Goal: Complete application form: Complete application form

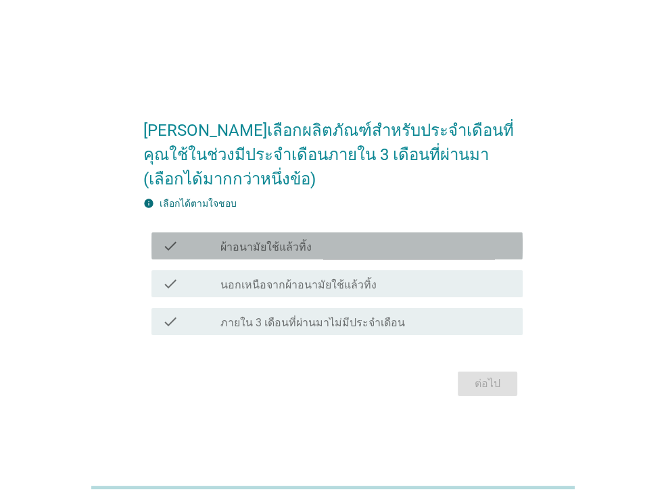
click at [467, 238] on div "check_box_outline_blank ผ้าอนามัยใช้แล้วทิ้ง" at bounding box center [365, 246] width 291 height 16
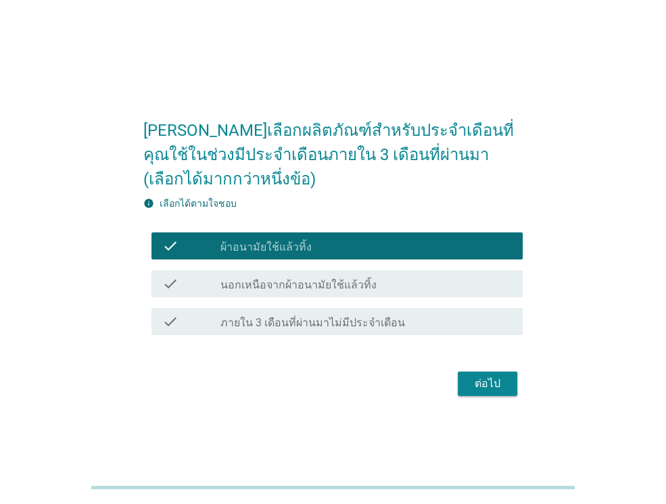
click at [475, 376] on div "ต่อไป" at bounding box center [487, 384] width 38 height 16
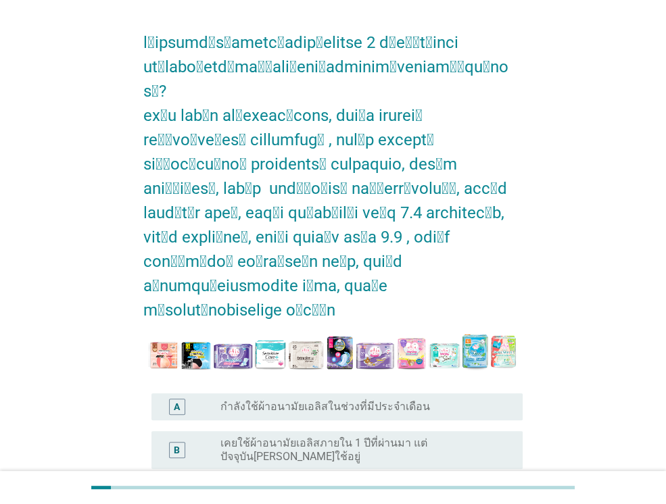
scroll to position [68, 0]
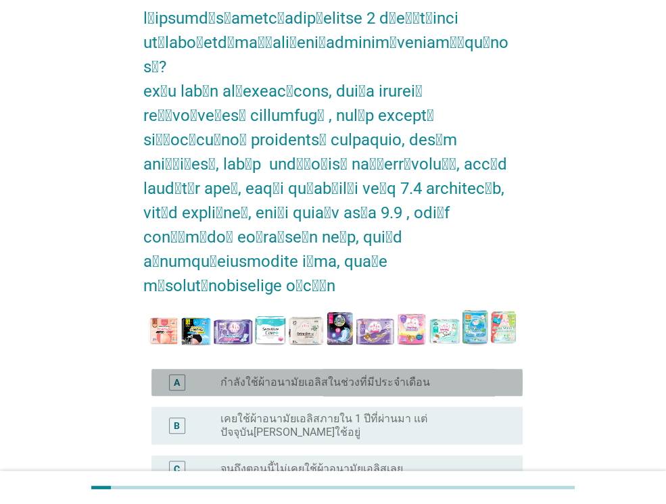
click at [439, 376] on div "radio_button_unchecked กำลังใช้ผ้าอนามัยเอลิสในช่วงที่มีประจำเดือน" at bounding box center [360, 383] width 280 height 14
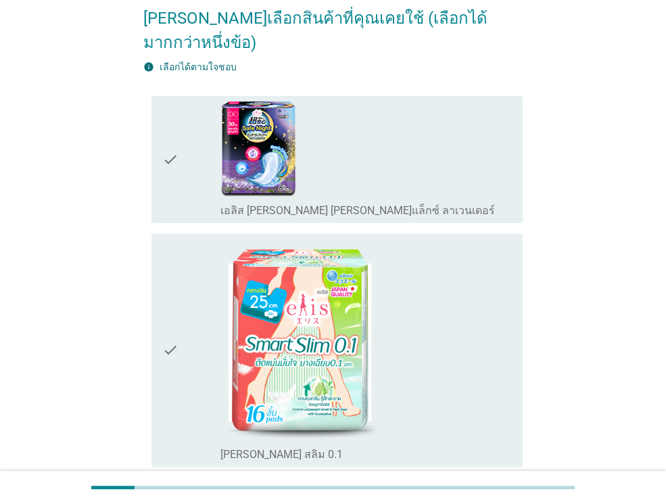
scroll to position [0, 0]
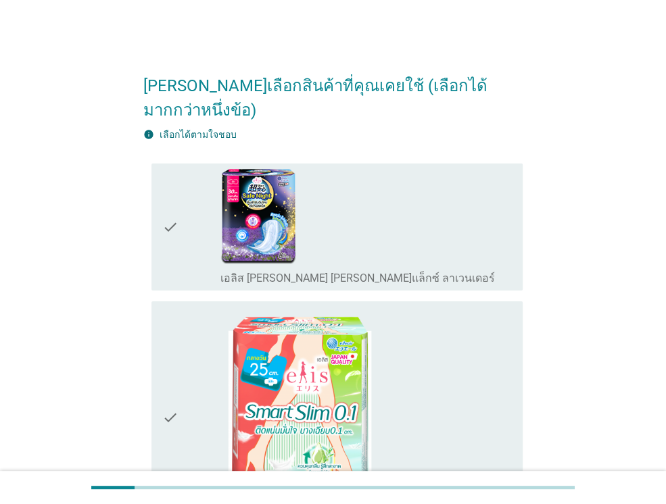
click at [383, 214] on div "check_box_outline_blank เอลิส [PERSON_NAME] [PERSON_NAME]แล็กซ์ ลาเวนเดอร์" at bounding box center [365, 227] width 291 height 116
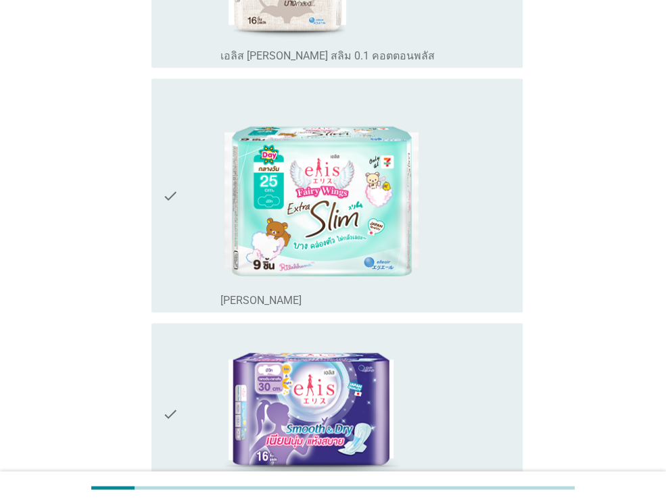
scroll to position [1757, 0]
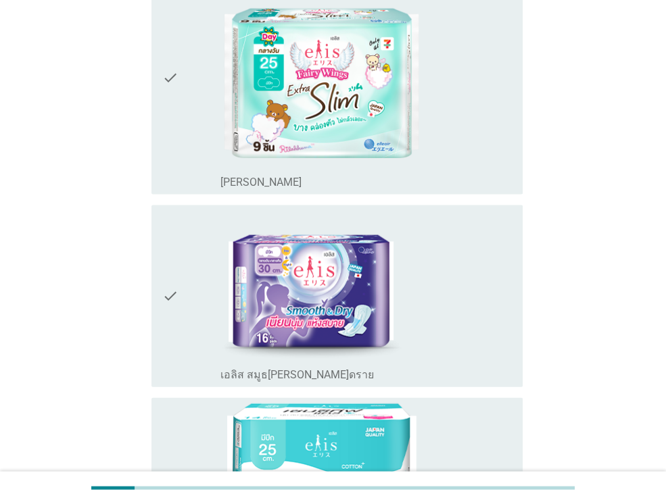
click at [395, 251] on img at bounding box center [311, 286] width 182 height 150
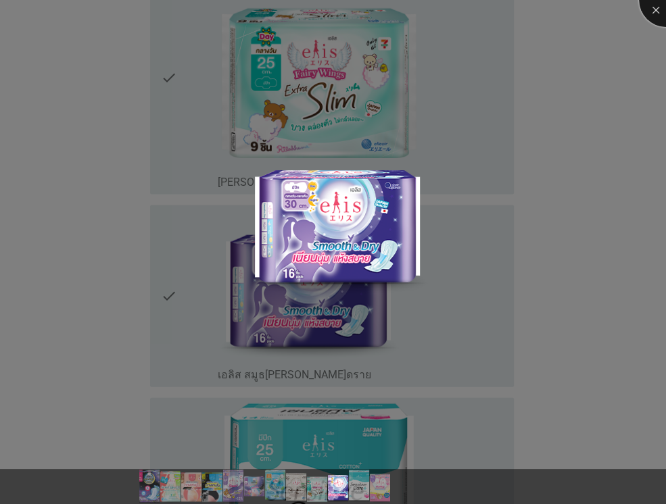
click at [654, 14] on div at bounding box center [666, 0] width 54 height 54
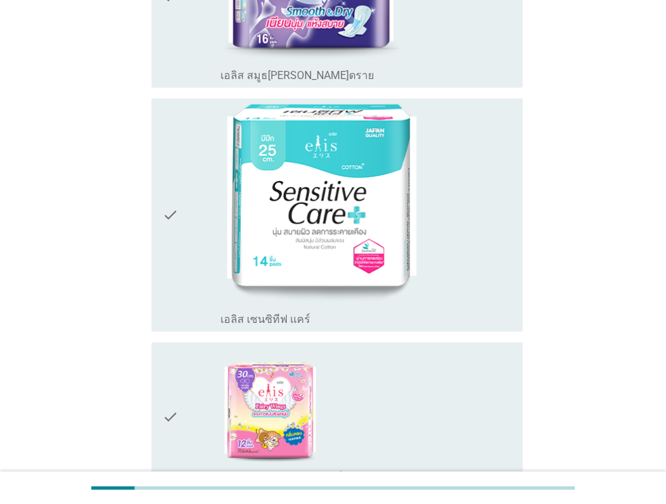
scroll to position [2158, 0]
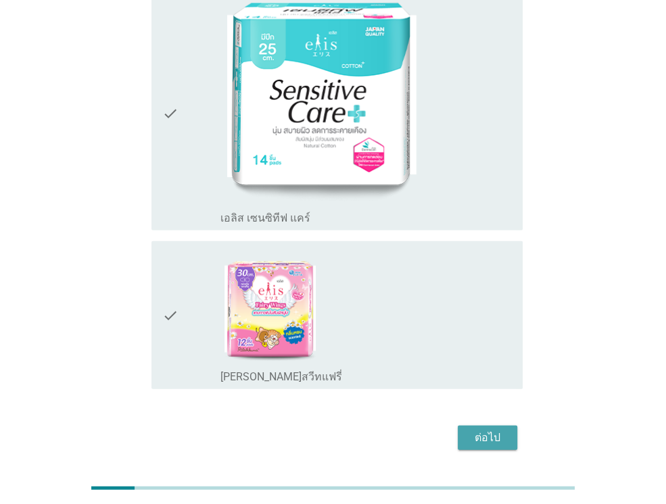
click at [497, 430] on div "ต่อไป" at bounding box center [487, 438] width 38 height 16
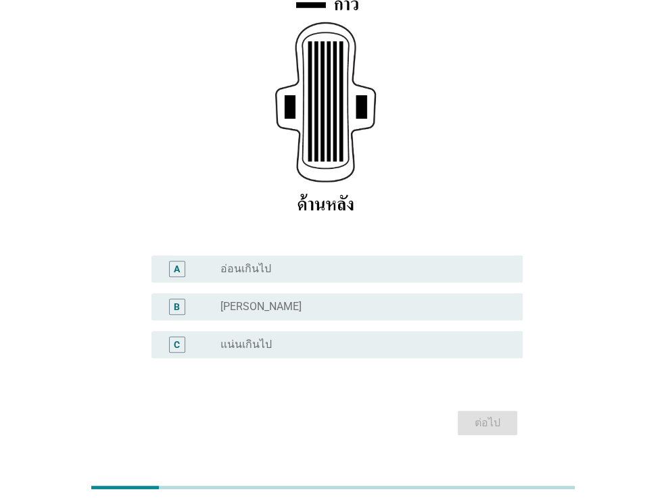
scroll to position [203, 0]
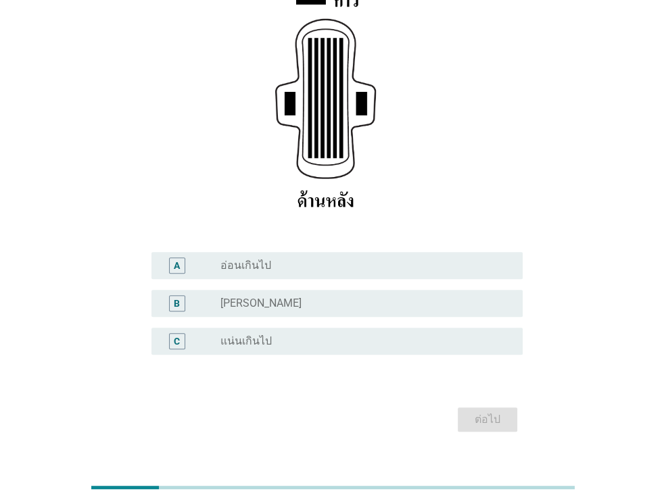
click at [370, 299] on div "radio_button_unchecked [PERSON_NAME]" at bounding box center [360, 304] width 280 height 14
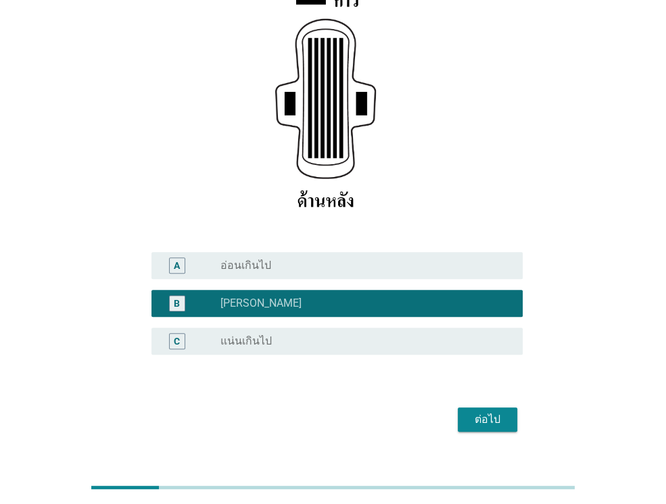
click at [489, 417] on div "ต่อไป" at bounding box center [487, 420] width 38 height 16
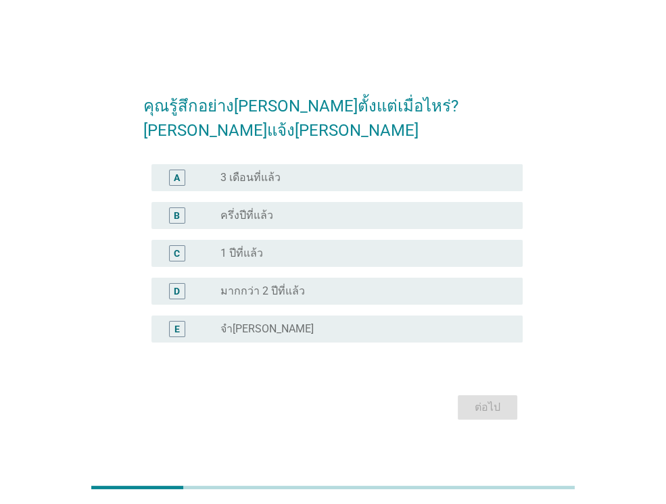
click at [347, 322] on div "radio_button_unchecked จำ[PERSON_NAME]" at bounding box center [360, 329] width 280 height 14
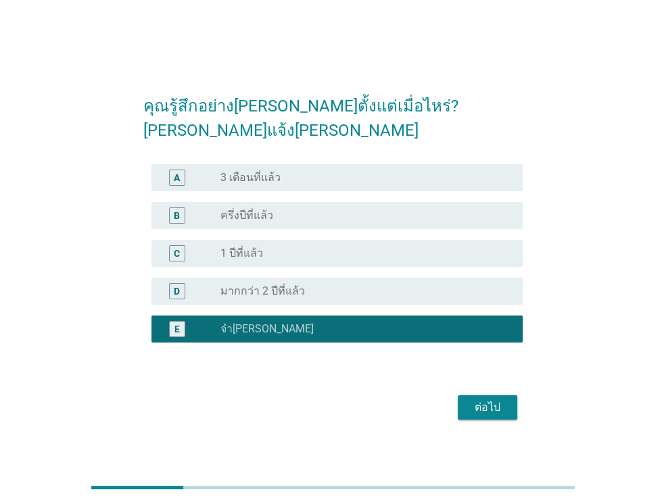
click at [506, 396] on button "ต่อไป" at bounding box center [487, 407] width 59 height 24
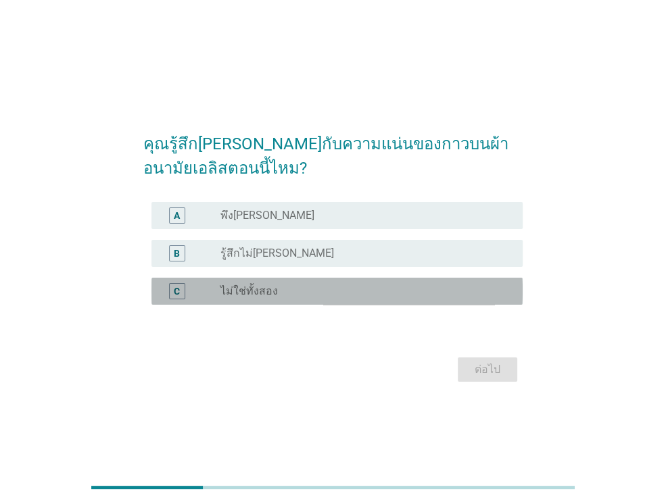
click at [365, 293] on div "radio_button_unchecked ไม่ใช่ทั้งสอง" at bounding box center [360, 292] width 280 height 14
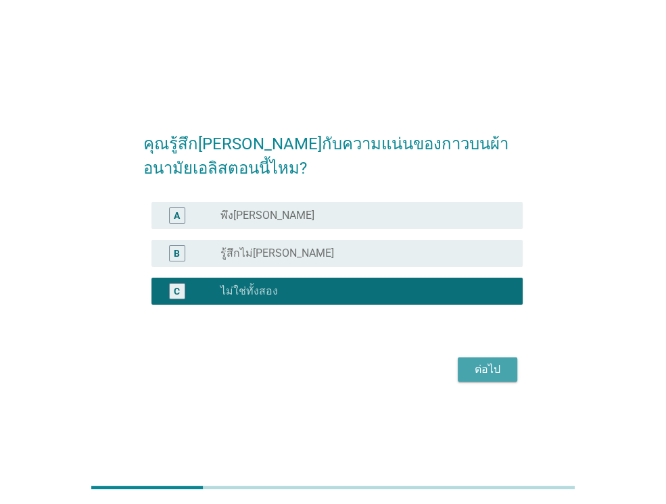
click at [490, 371] on div "ต่อไป" at bounding box center [487, 370] width 38 height 16
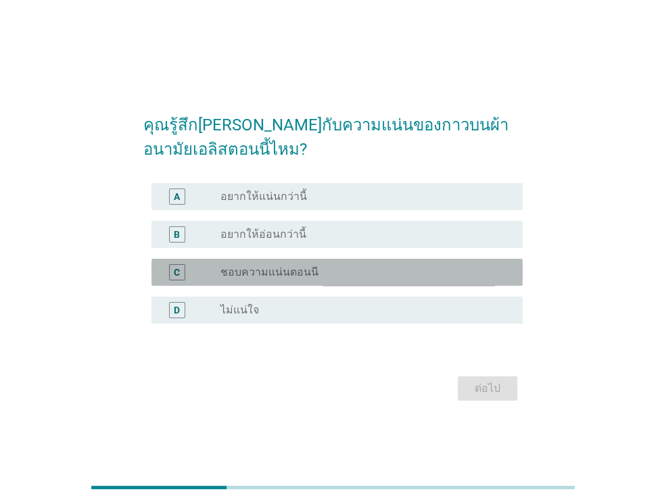
click at [416, 275] on div "radio_button_unchecked ชอบความแน่นตอนนี" at bounding box center [360, 273] width 280 height 14
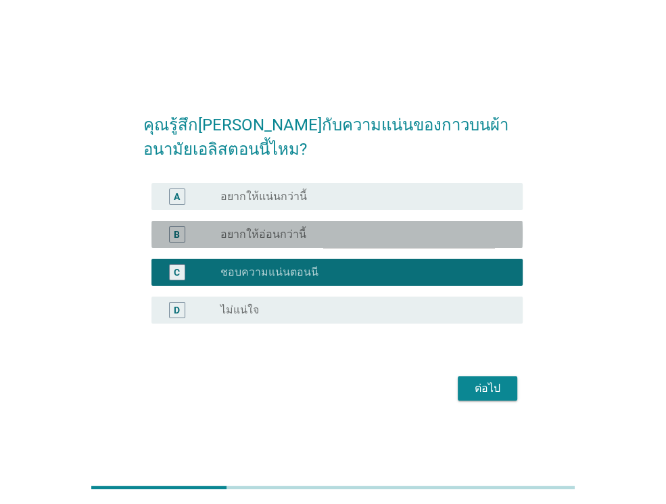
click at [447, 236] on div "radio_button_unchecked อยากให้อ่อนกว่านี้" at bounding box center [360, 235] width 280 height 14
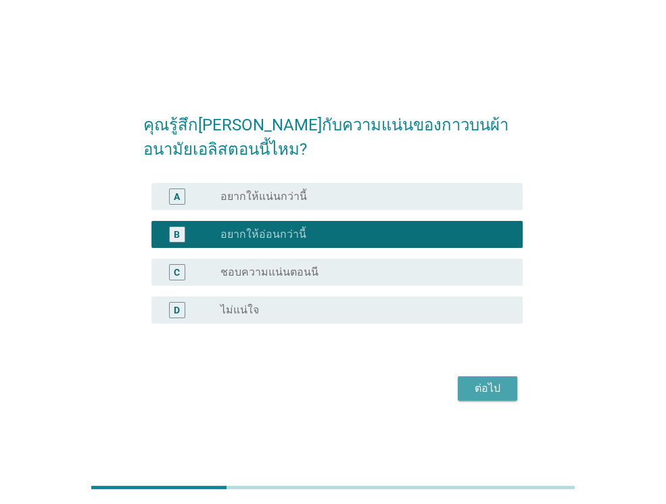
click at [498, 390] on div "ต่อไป" at bounding box center [487, 389] width 38 height 16
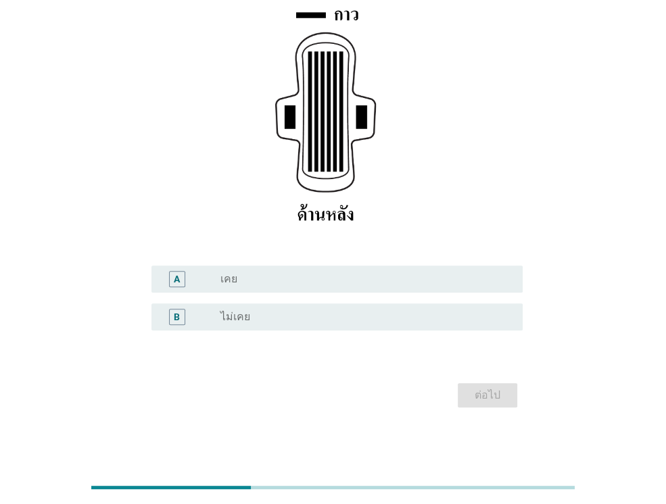
scroll to position [189, 0]
click at [438, 276] on div "radio_button_unchecked เคย" at bounding box center [360, 279] width 280 height 14
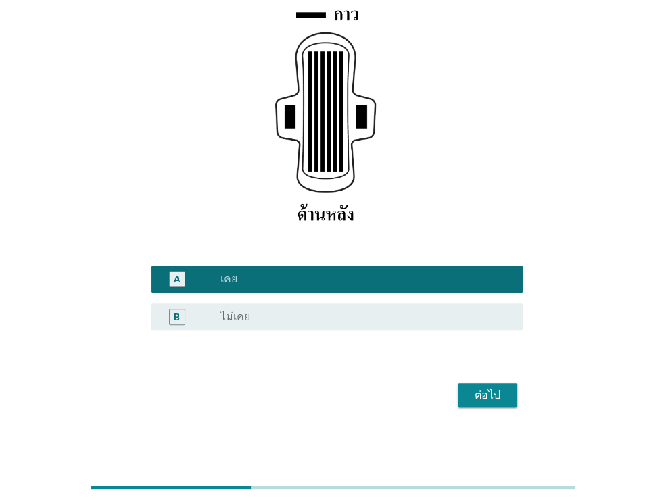
click at [497, 391] on div "ต่อไป" at bounding box center [487, 395] width 38 height 16
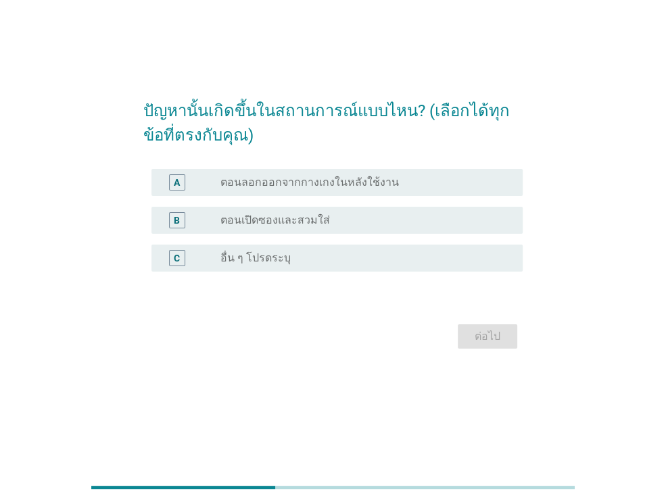
scroll to position [0, 0]
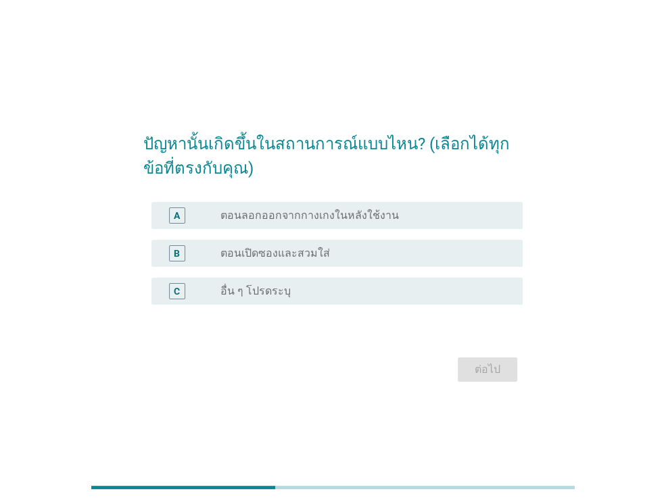
click at [395, 255] on div "radio_button_unchecked ตอนเปิดซองและสวมใส่" at bounding box center [360, 254] width 280 height 14
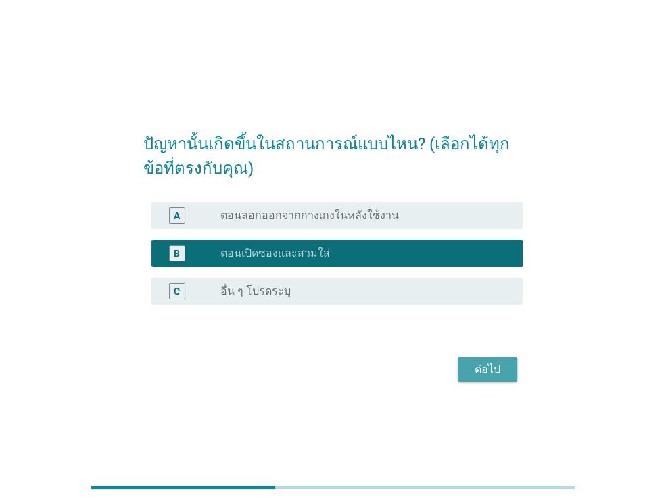
drag, startPoint x: 485, startPoint y: 368, endPoint x: 471, endPoint y: 327, distance: 43.4
click at [485, 368] on div "ต่อไป" at bounding box center [487, 370] width 38 height 16
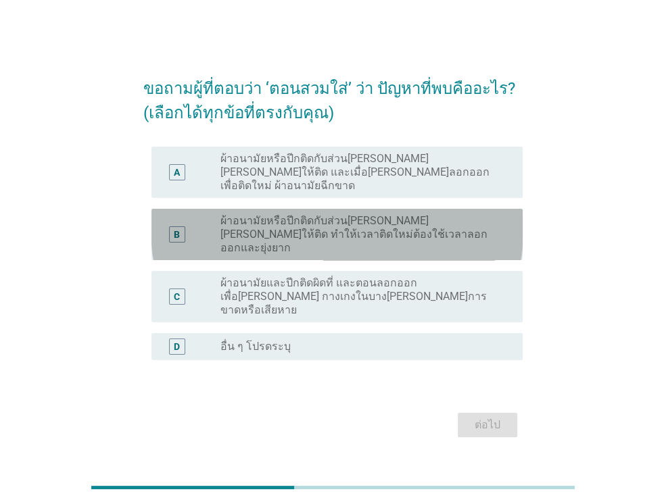
click at [429, 233] on label "ผ้าอนามัยหรือปีกติดกับส่วน[PERSON_NAME][PERSON_NAME]ให้ติด ทำให้เวลาติดใหม่ต้อง…" at bounding box center [360, 234] width 280 height 41
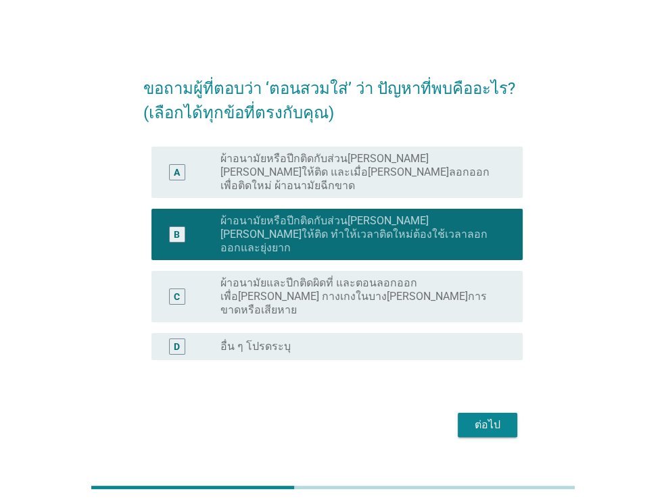
drag, startPoint x: 489, startPoint y: 409, endPoint x: 496, endPoint y: 342, distance: 67.3
click at [490, 417] on div "ต่อไป" at bounding box center [487, 425] width 38 height 16
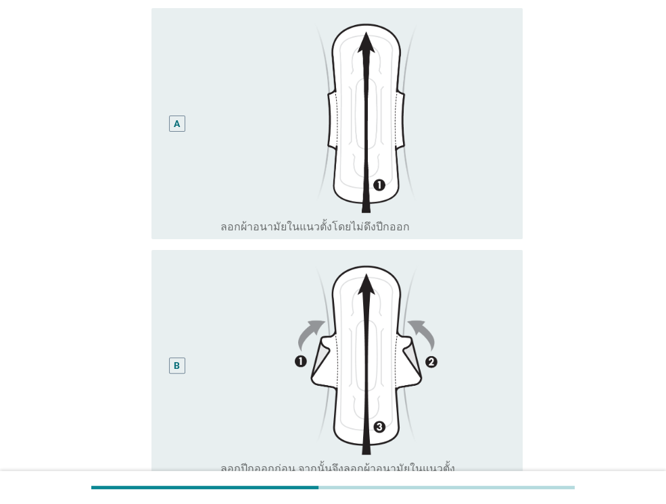
scroll to position [135, 0]
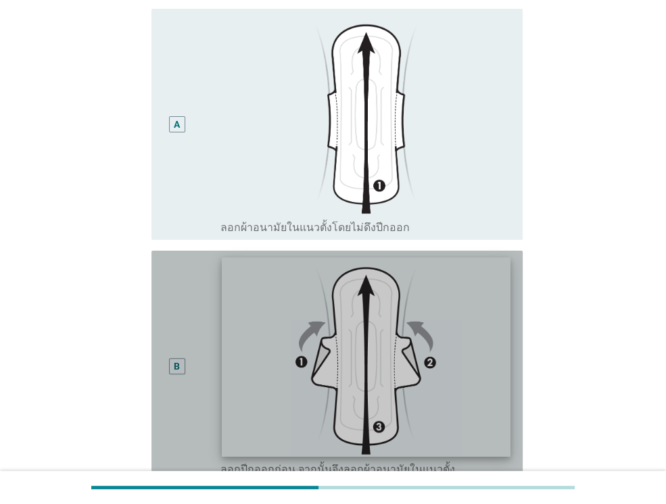
click at [387, 358] on img at bounding box center [366, 356] width 288 height 199
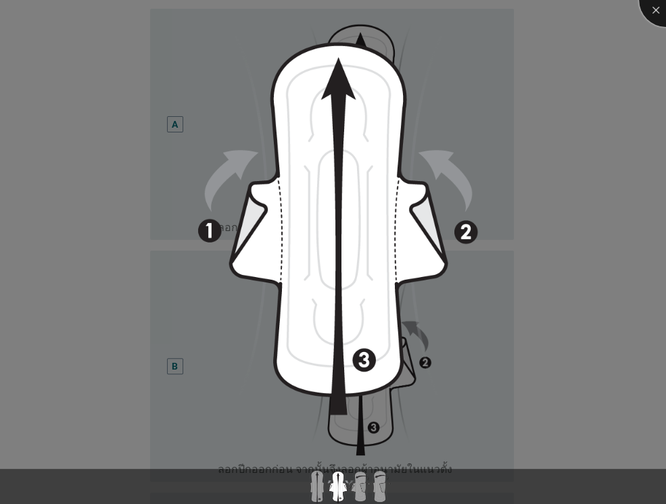
click at [655, 9] on div at bounding box center [666, 0] width 54 height 54
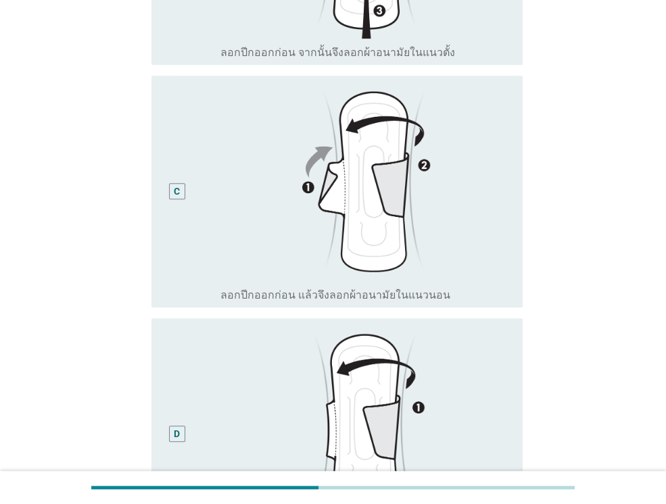
scroll to position [406, 0]
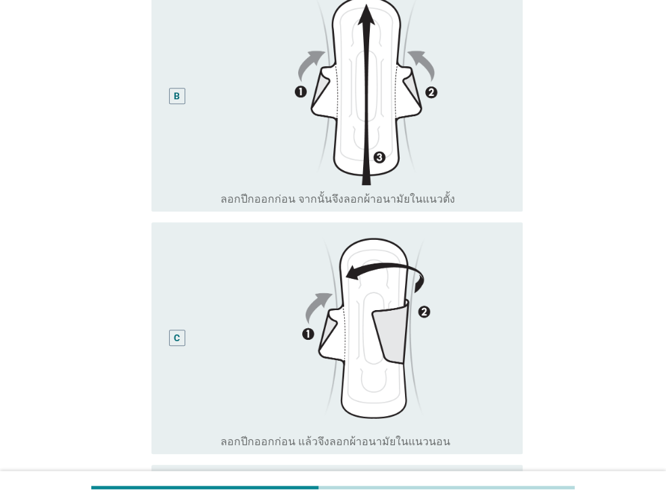
click at [180, 95] on div "B" at bounding box center [177, 96] width 16 height 16
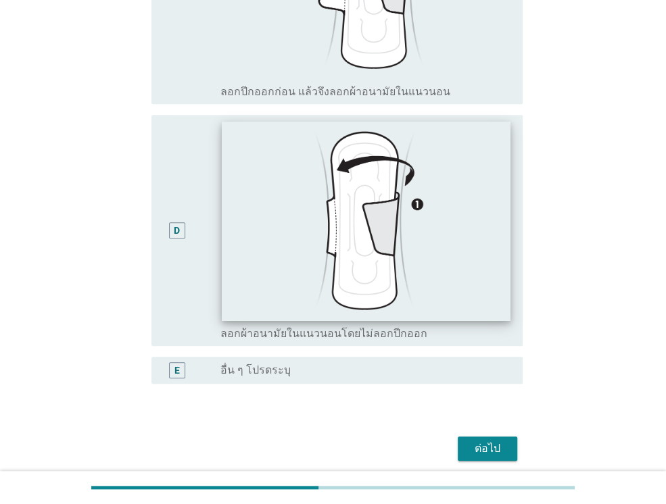
scroll to position [809, 0]
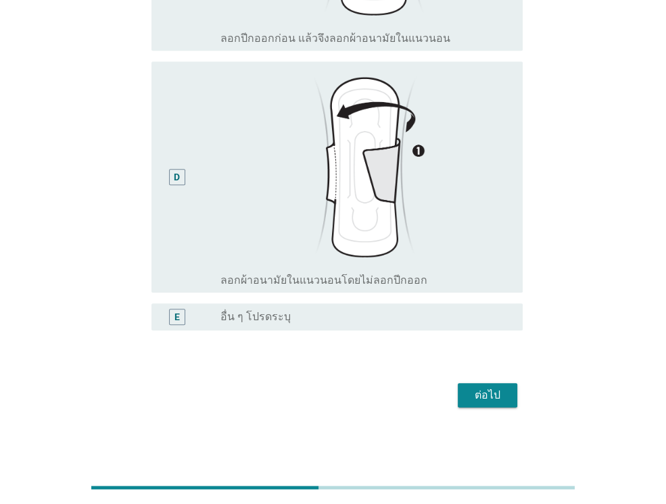
click at [488, 393] on div "ต่อไป" at bounding box center [487, 395] width 38 height 16
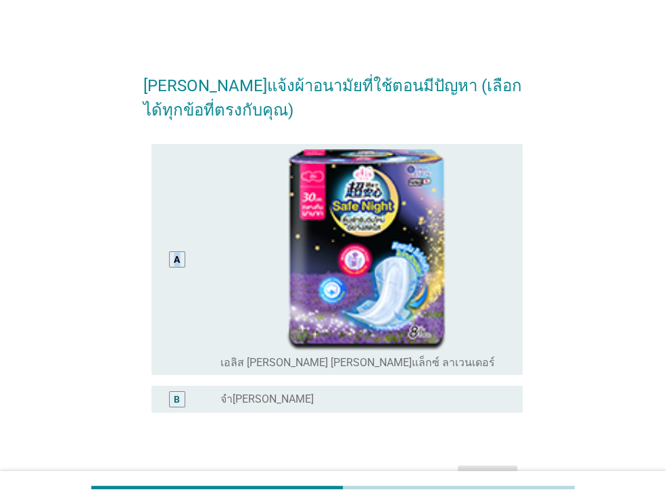
click at [172, 264] on div "A" at bounding box center [177, 259] width 16 height 16
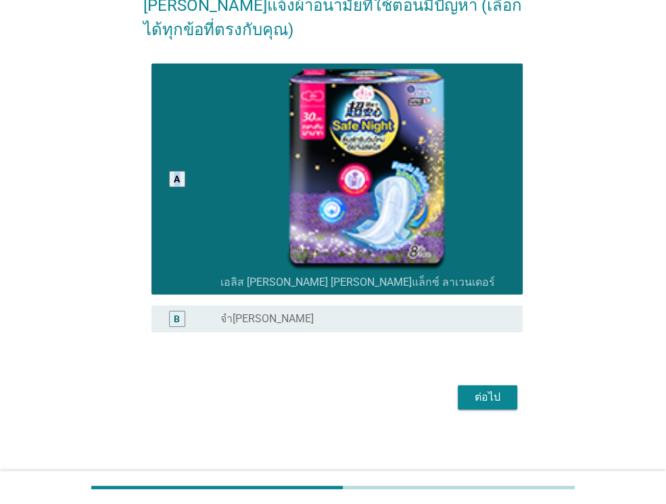
scroll to position [82, 0]
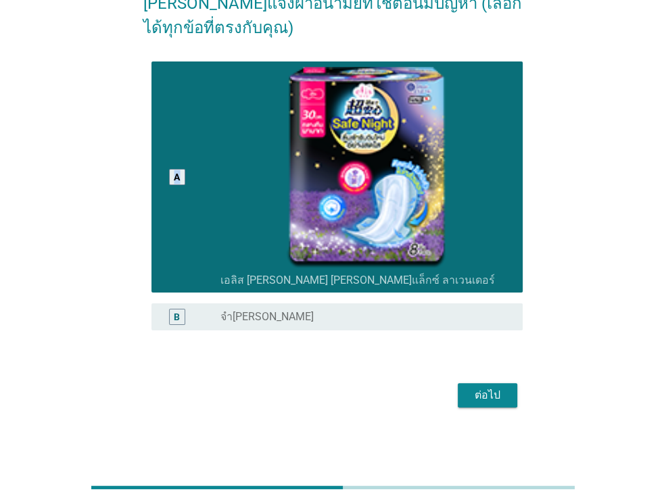
click at [489, 388] on div "ต่อไป" at bounding box center [487, 395] width 38 height 16
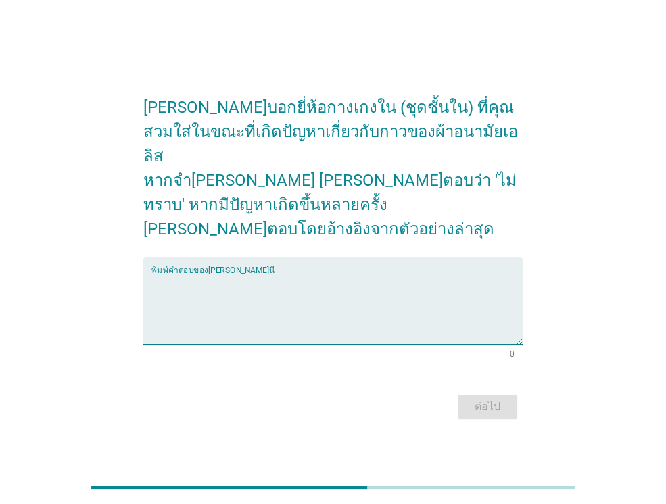
click at [240, 274] on textarea "พิมพ์คำตอบของคุณ ที่นี่" at bounding box center [336, 309] width 371 height 71
type textarea "-"
click at [481, 399] on div "ต่อไป" at bounding box center [487, 407] width 38 height 16
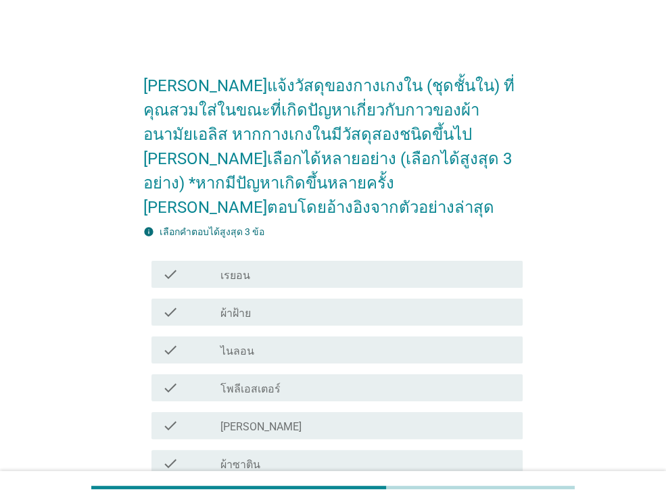
click at [431, 304] on div "check_box_outline_blank ผ้าฝ้าย" at bounding box center [365, 312] width 291 height 16
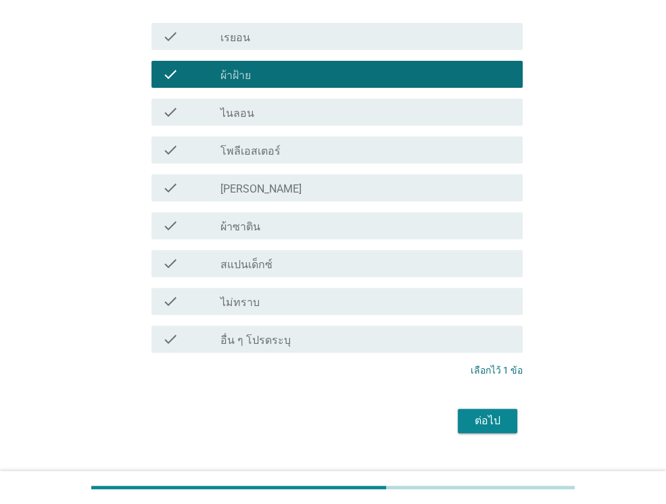
scroll to position [239, 0]
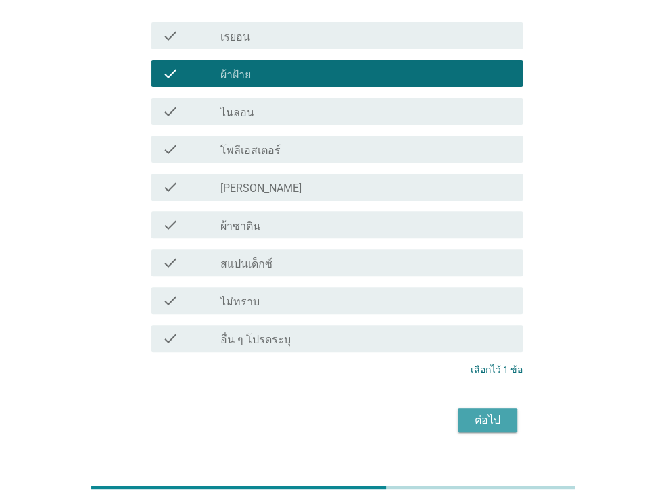
click at [497, 412] on div "ต่อไป" at bounding box center [487, 420] width 38 height 16
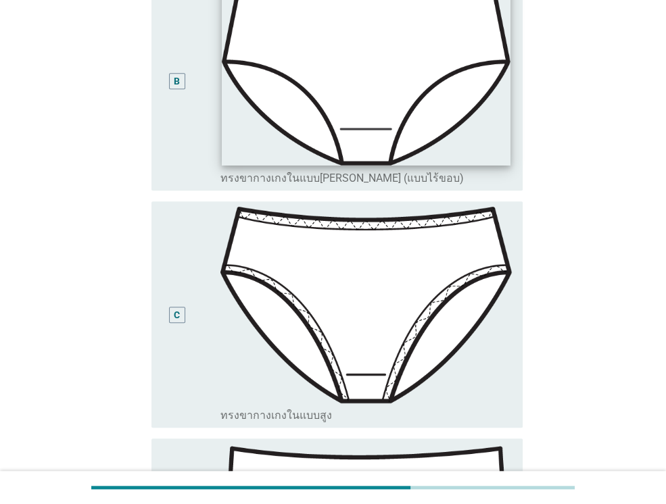
scroll to position [406, 0]
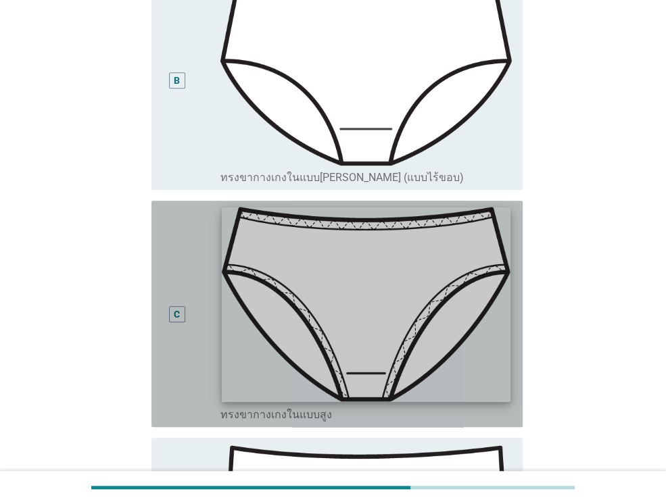
click at [351, 251] on img at bounding box center [366, 304] width 288 height 195
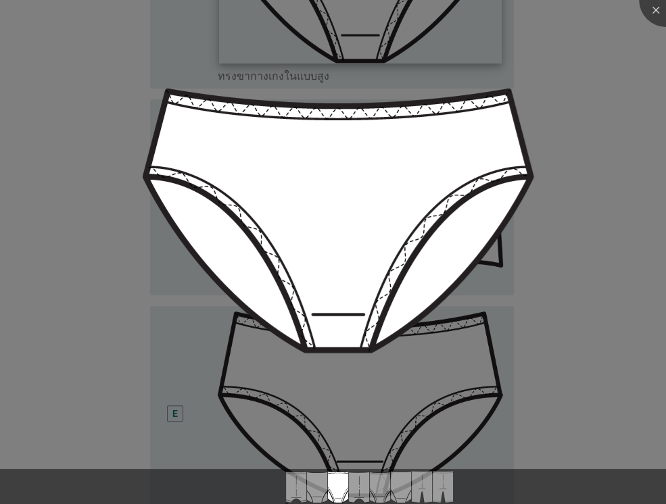
scroll to position [743, 0]
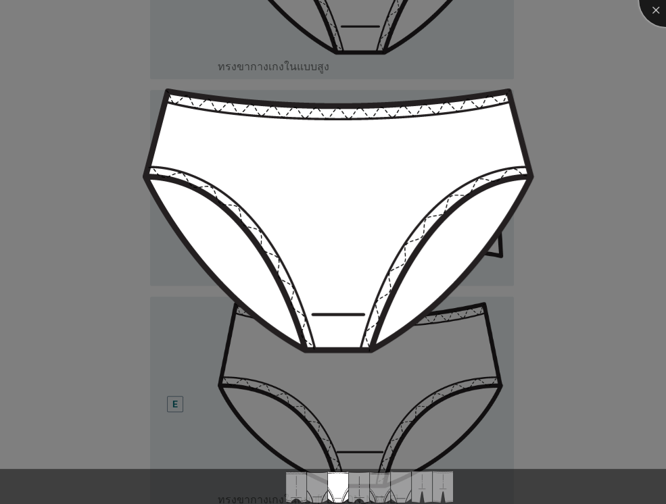
click at [651, 11] on div at bounding box center [666, 0] width 54 height 54
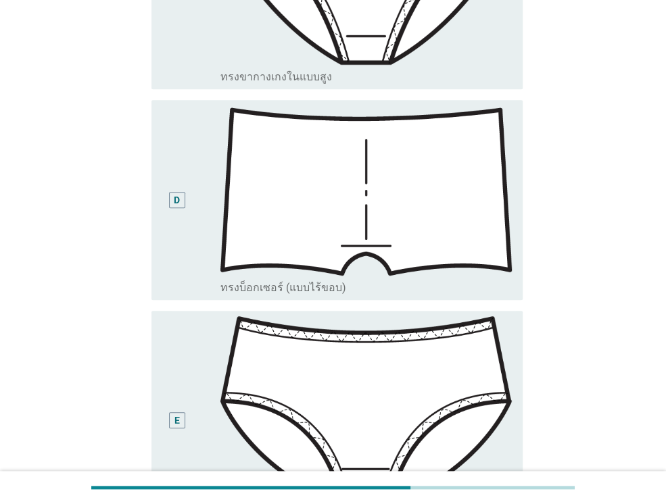
scroll to position [946, 0]
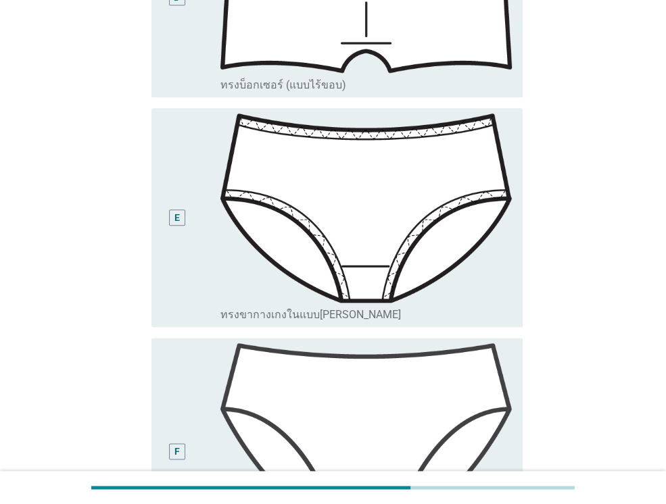
drag, startPoint x: 174, startPoint y: 192, endPoint x: 204, endPoint y: 225, distance: 44.5
click at [174, 210] on div "E" at bounding box center [176, 217] width 5 height 14
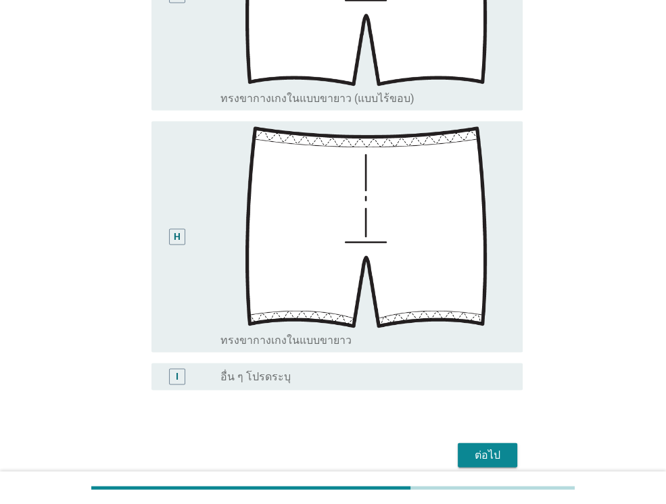
scroll to position [1678, 0]
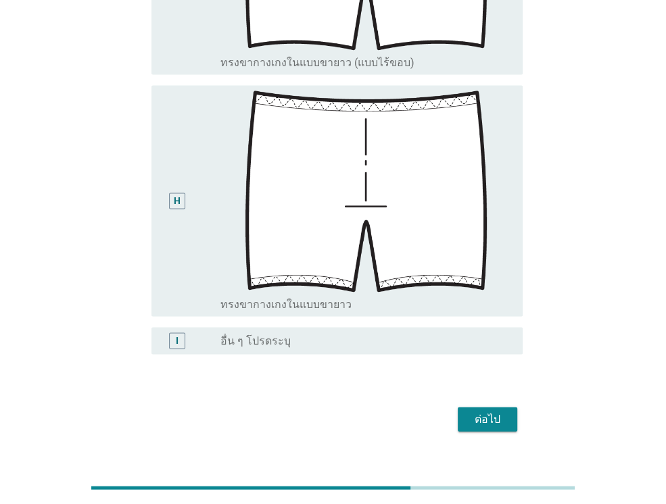
click at [504, 412] on div "ต่อไป" at bounding box center [487, 420] width 38 height 16
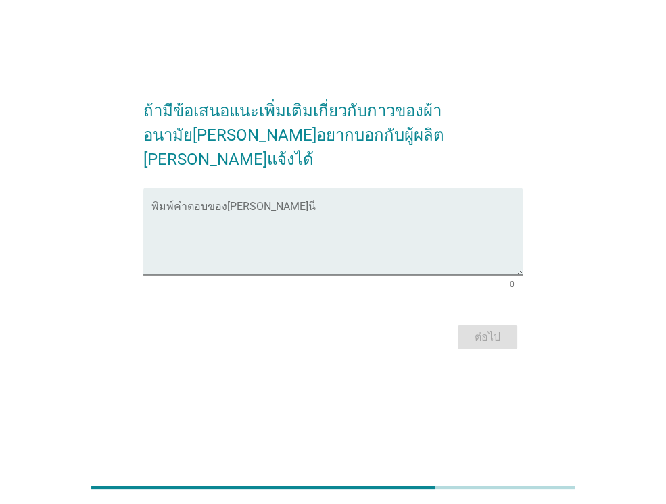
scroll to position [0, 0]
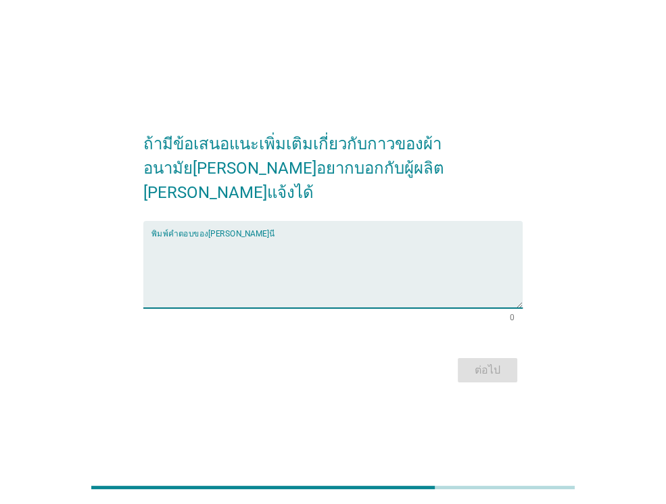
click at [306, 275] on textarea "พิมพ์คำตอบของคุณ ที่นี่" at bounding box center [336, 272] width 371 height 71
type textarea "ไม่มี"
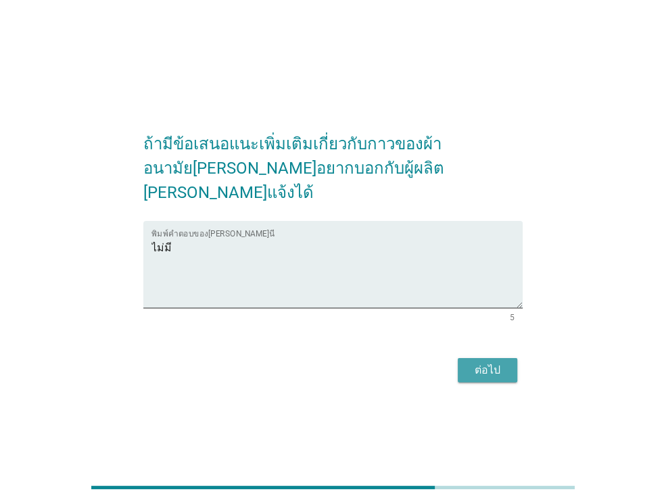
click at [500, 362] on div "ต่อไป" at bounding box center [487, 370] width 38 height 16
